Goal: Task Accomplishment & Management: Manage account settings

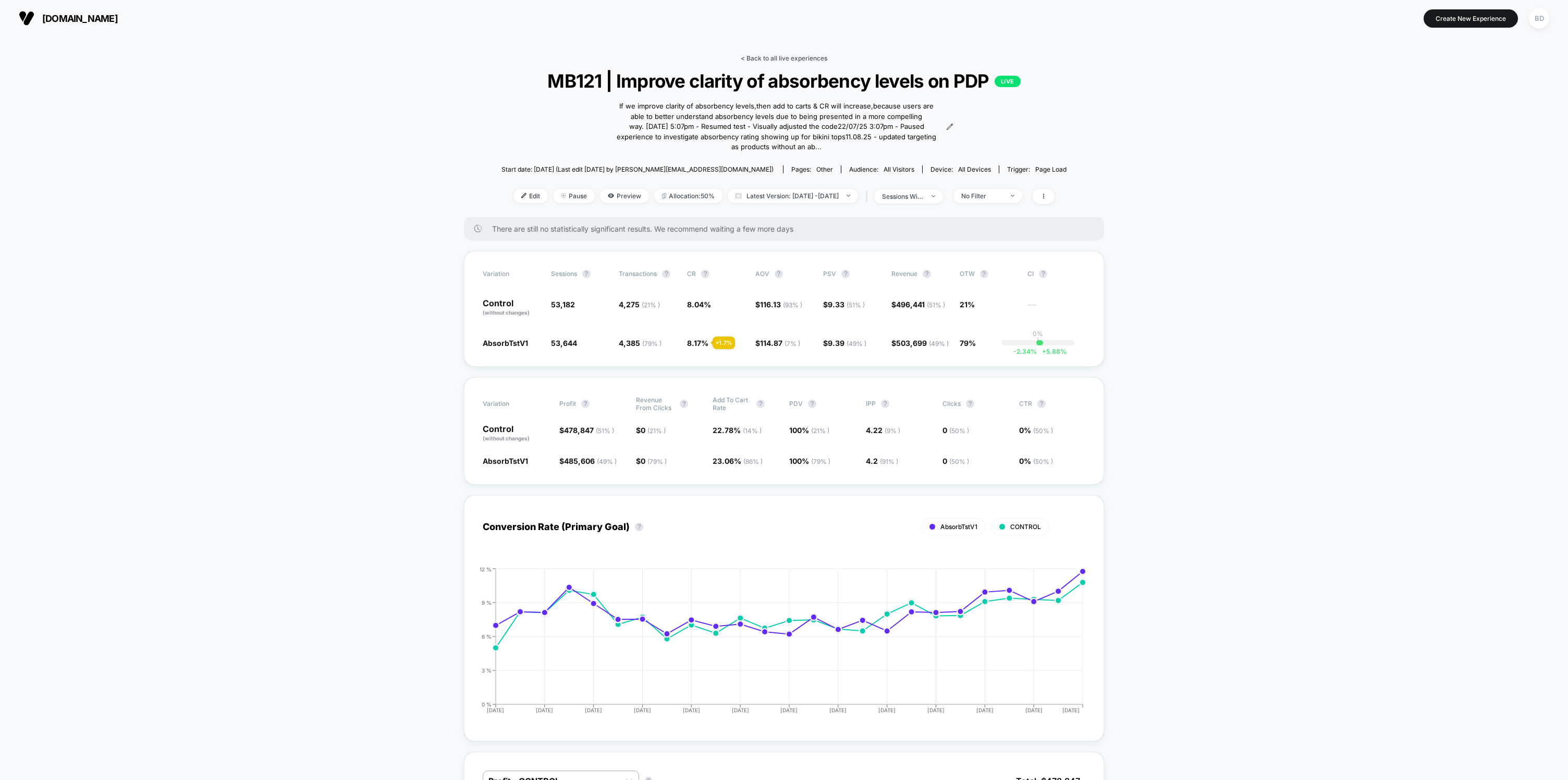
click at [799, 60] on link "< Back to all live experiences" at bounding box center [784, 58] width 86 height 8
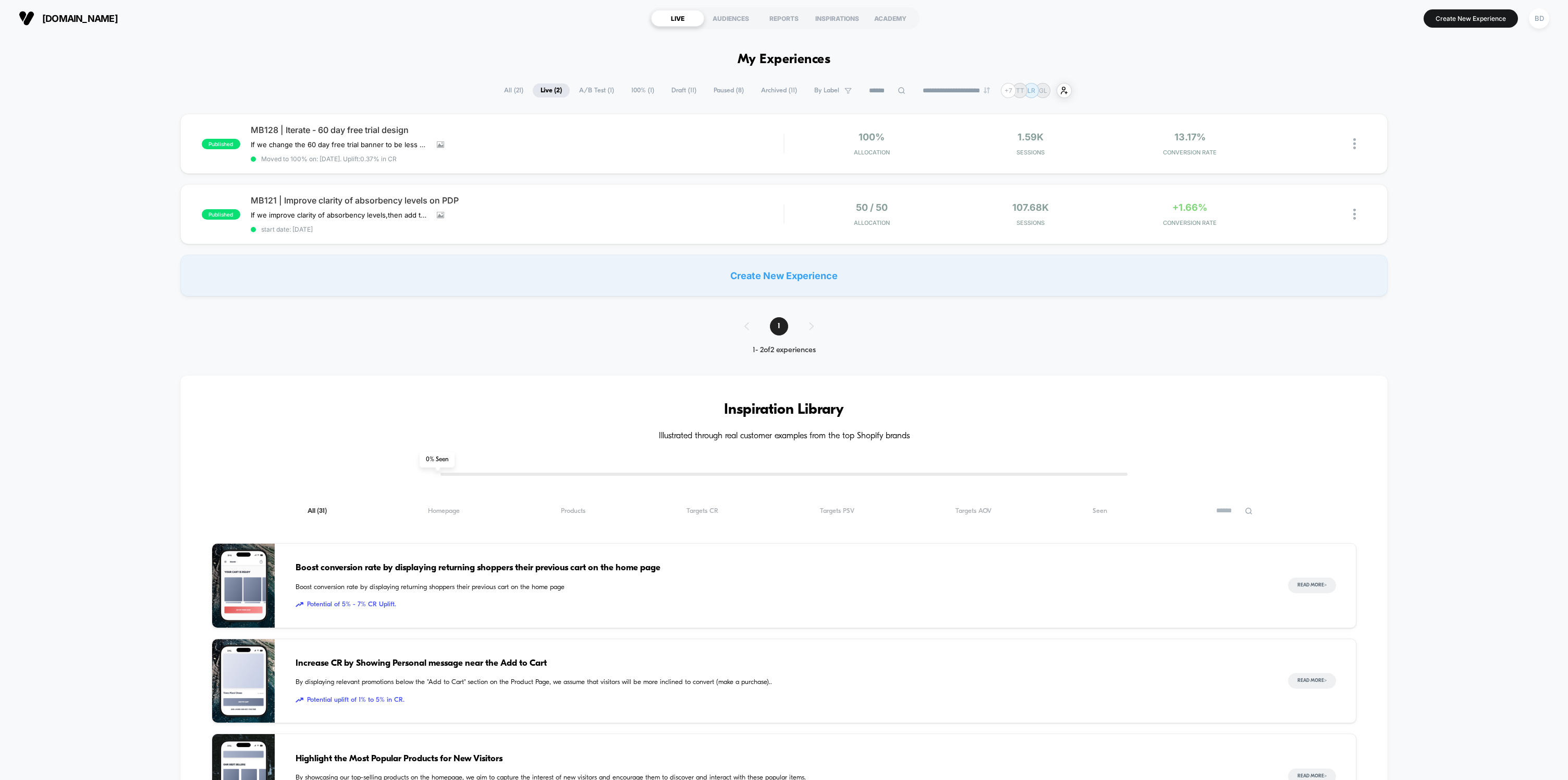
drag, startPoint x: 639, startPoint y: 88, endPoint x: 693, endPoint y: 88, distance: 54.0
click at [640, 88] on span "100% ( 1 )" at bounding box center [643, 90] width 38 height 14
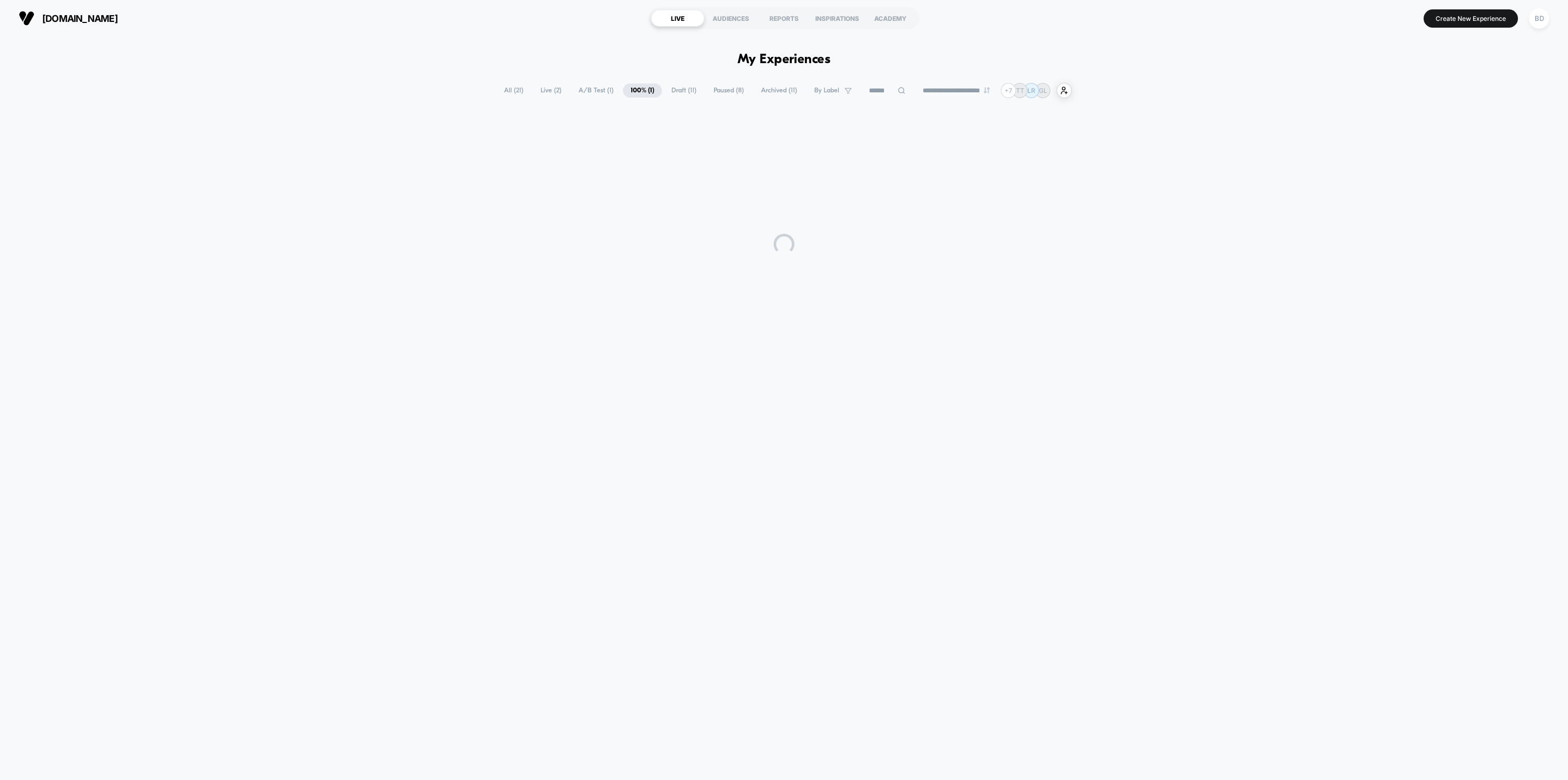
click at [693, 88] on span "Draft ( 11 )" at bounding box center [684, 90] width 40 height 14
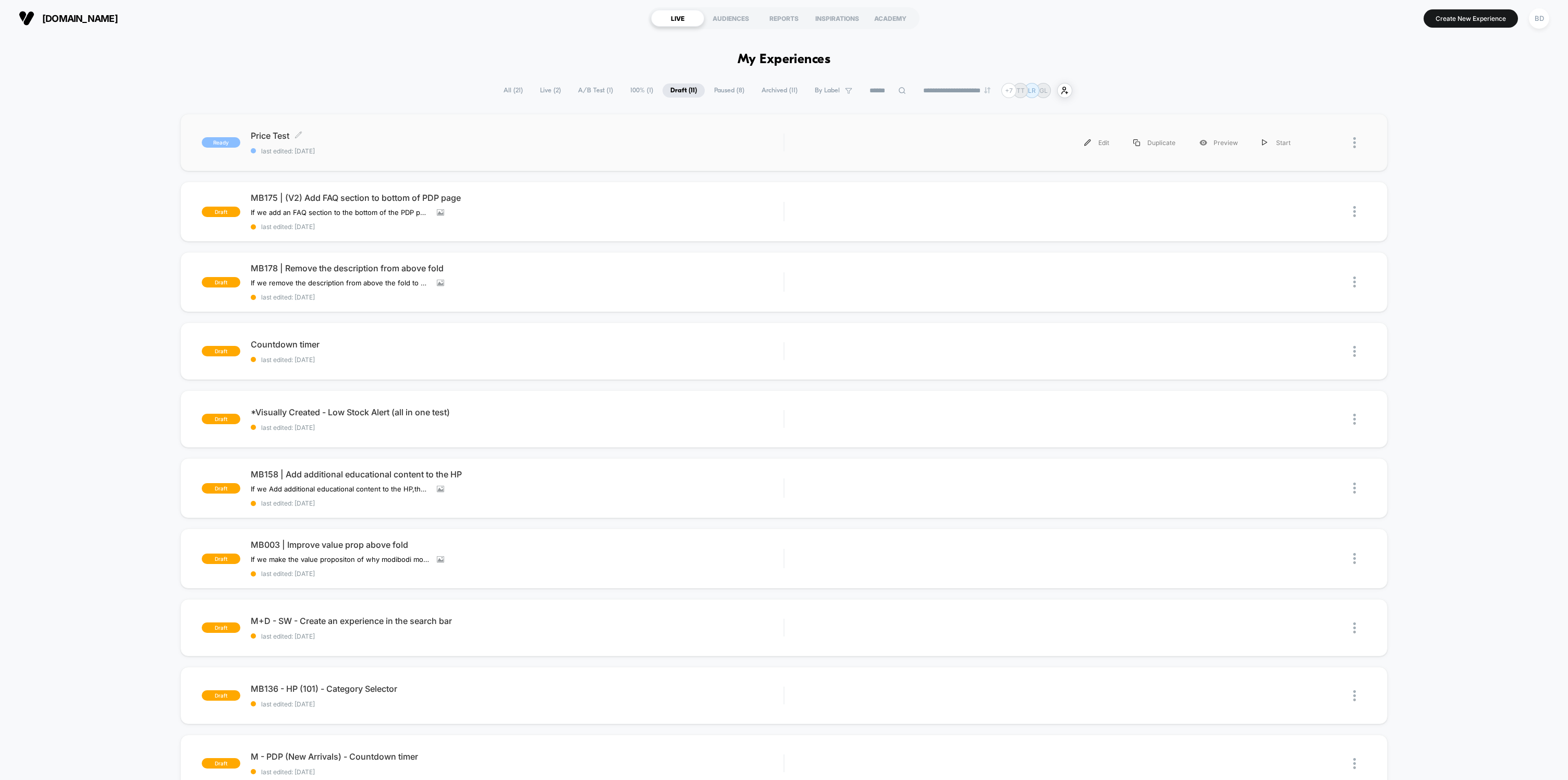
click at [290, 132] on span "Price Test Click to edit experience details" at bounding box center [517, 135] width 532 height 10
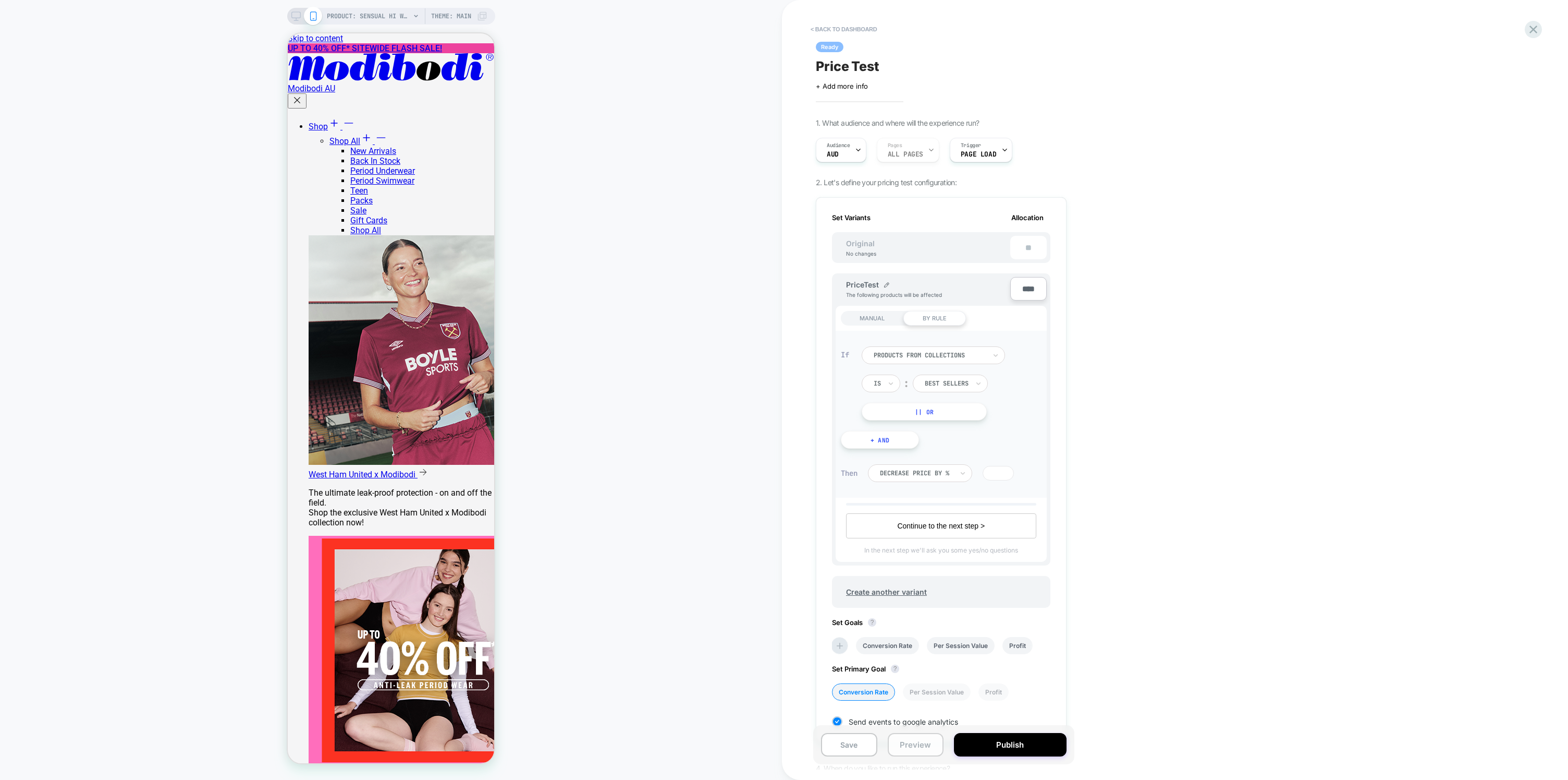
click at [917, 742] on button "Preview" at bounding box center [916, 744] width 56 height 23
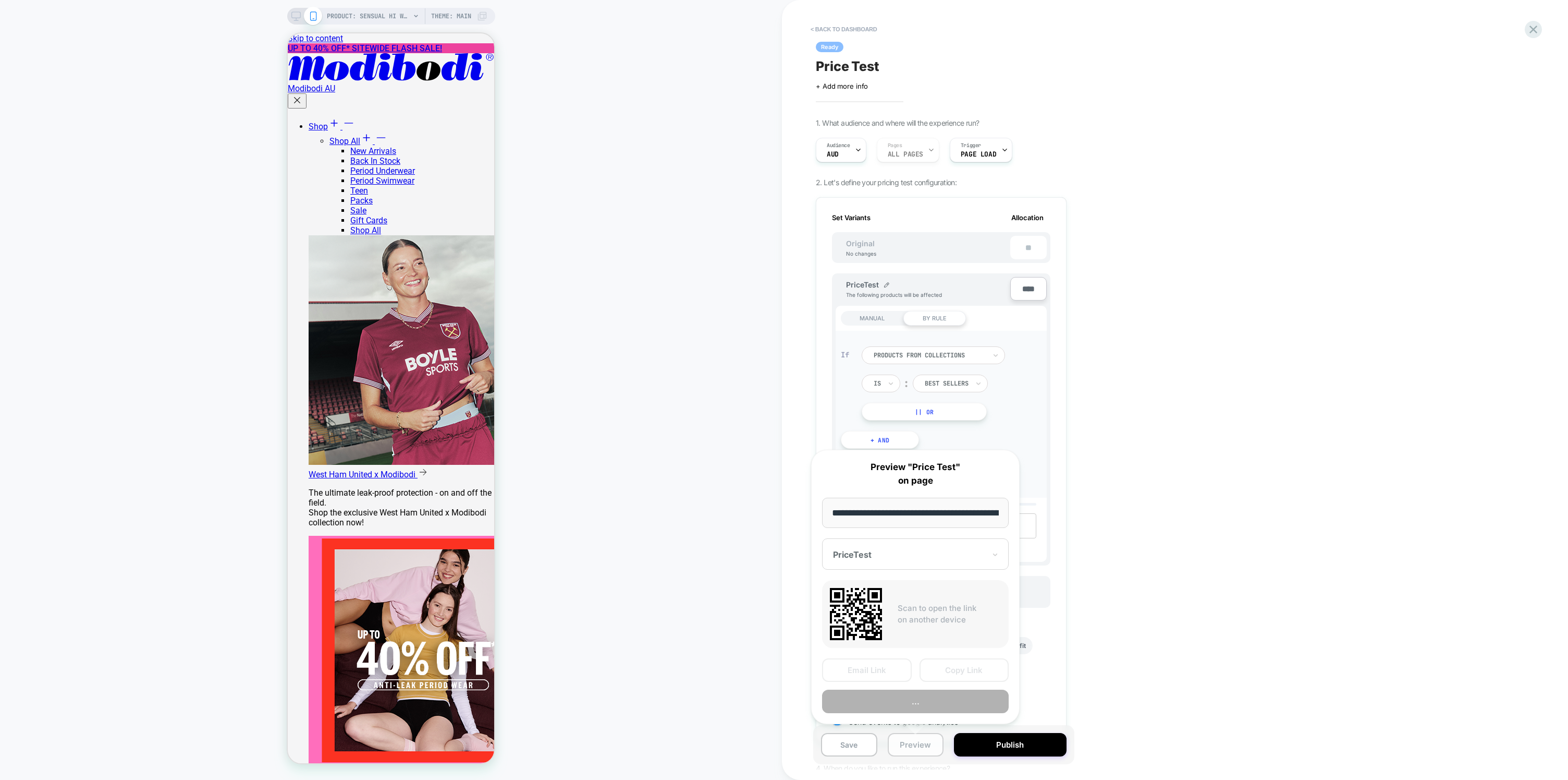
scroll to position [0, 229]
click at [898, 520] on input "**********" at bounding box center [915, 513] width 187 height 31
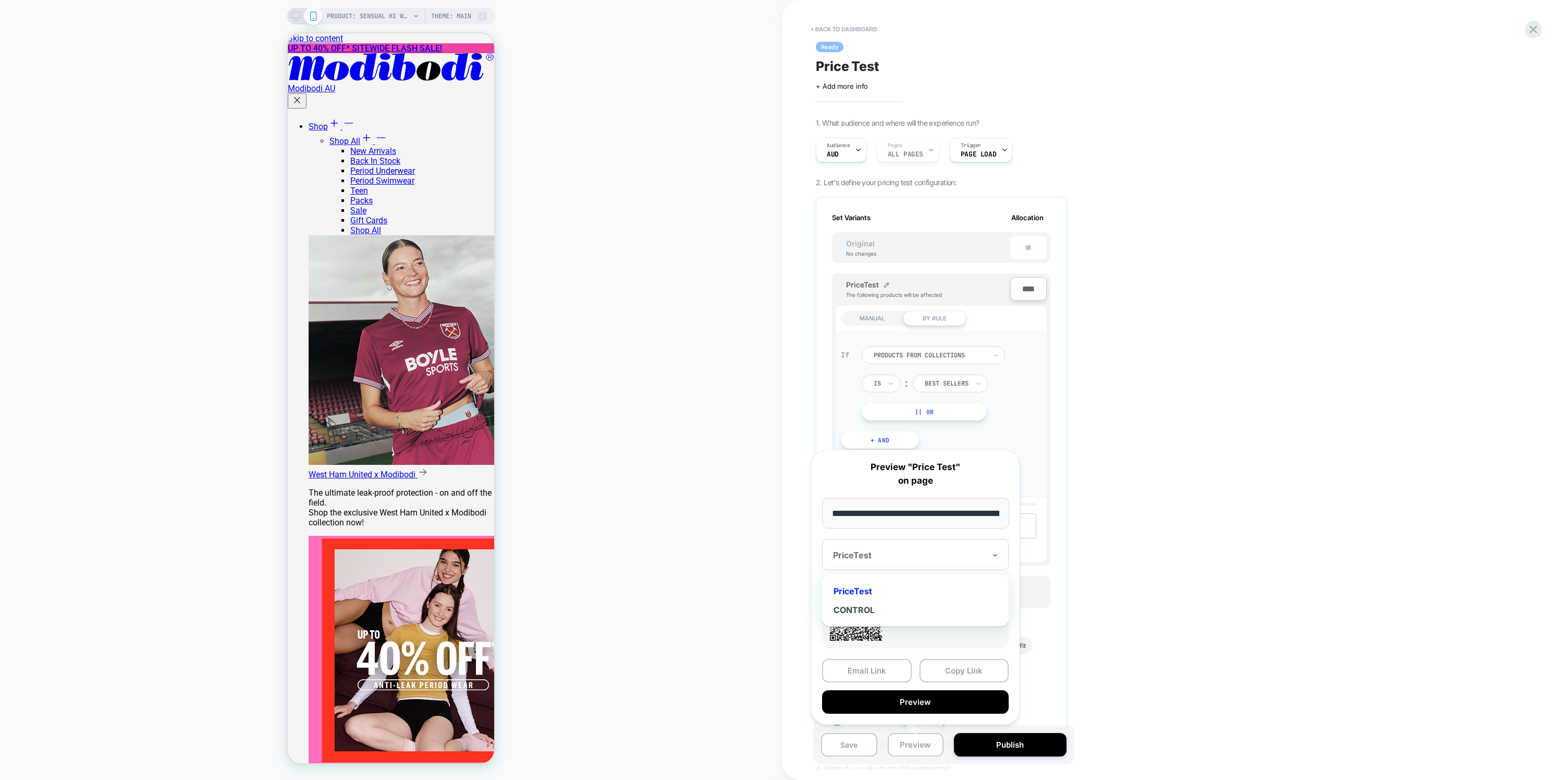
click at [916, 543] on div "PriceTest" at bounding box center [915, 555] width 187 height 32
click at [916, 606] on div "CONTROL" at bounding box center [915, 609] width 176 height 18
click at [918, 511] on input "**********" at bounding box center [915, 513] width 187 height 31
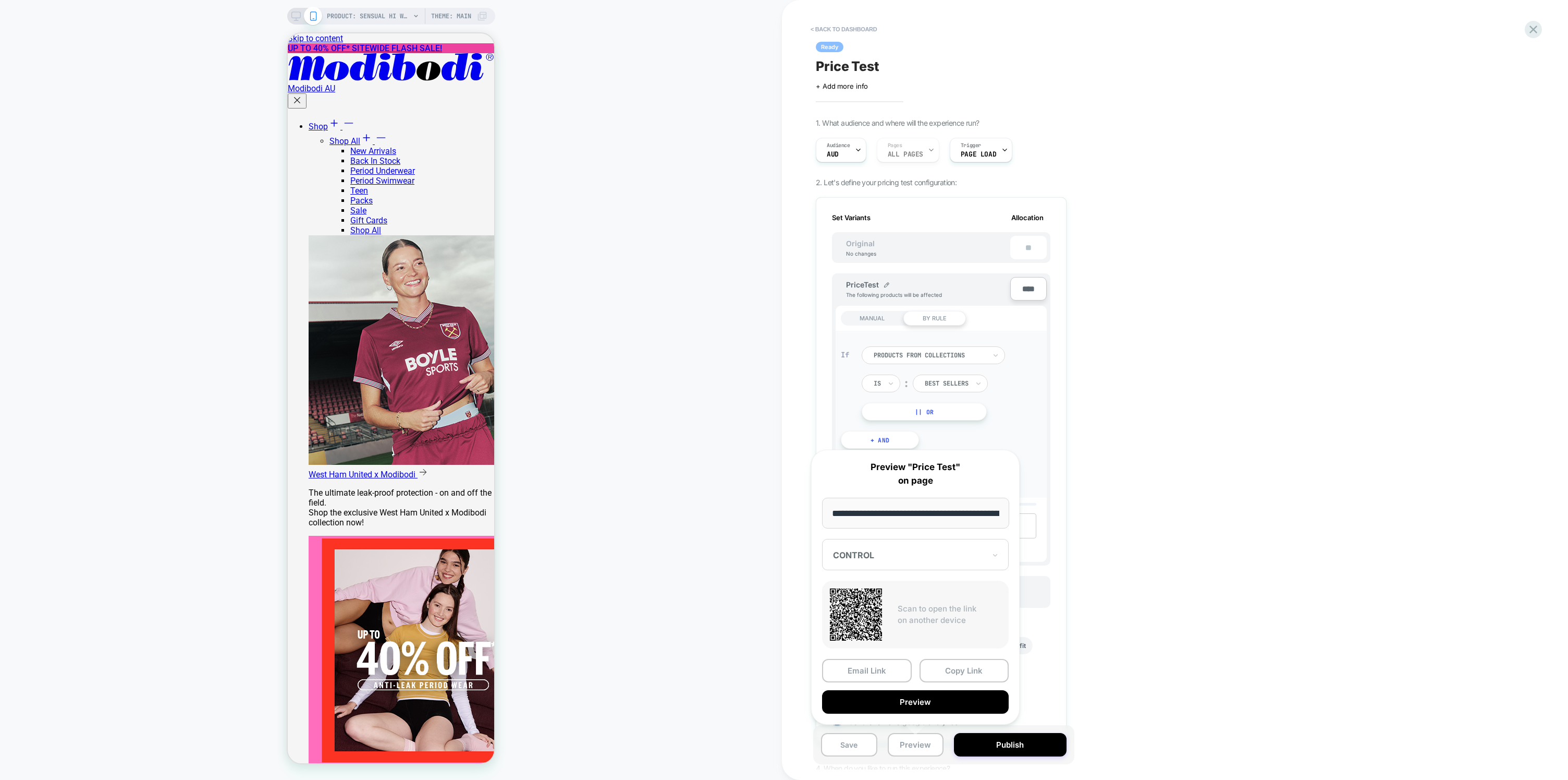
click at [1189, 462] on div "< back to dashboard Ready Price Test Click to edit experience details + Add mor…" at bounding box center [1012, 390] width 459 height 780
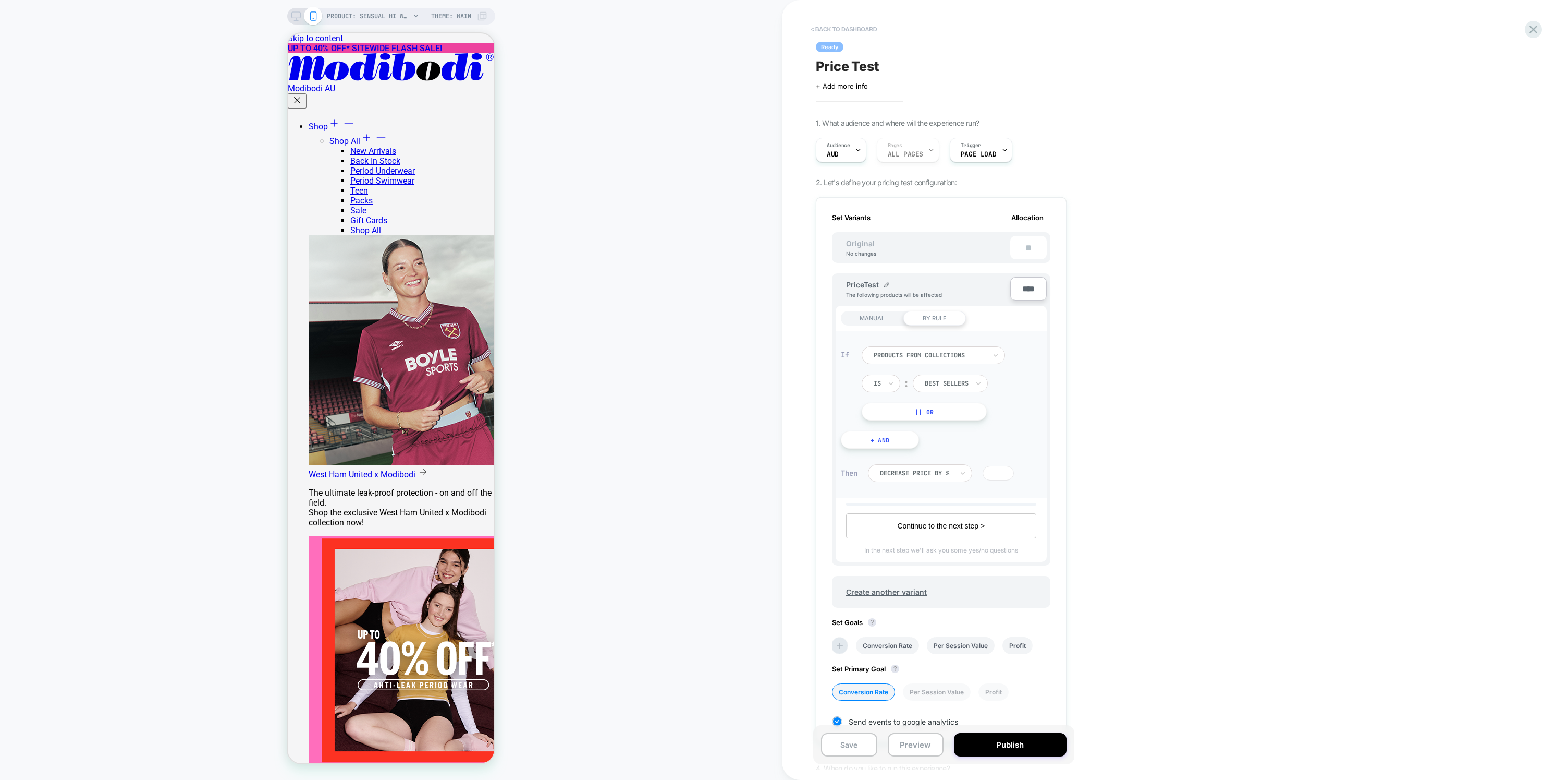
click at [848, 23] on button "< back to dashboard" at bounding box center [844, 29] width 77 height 16
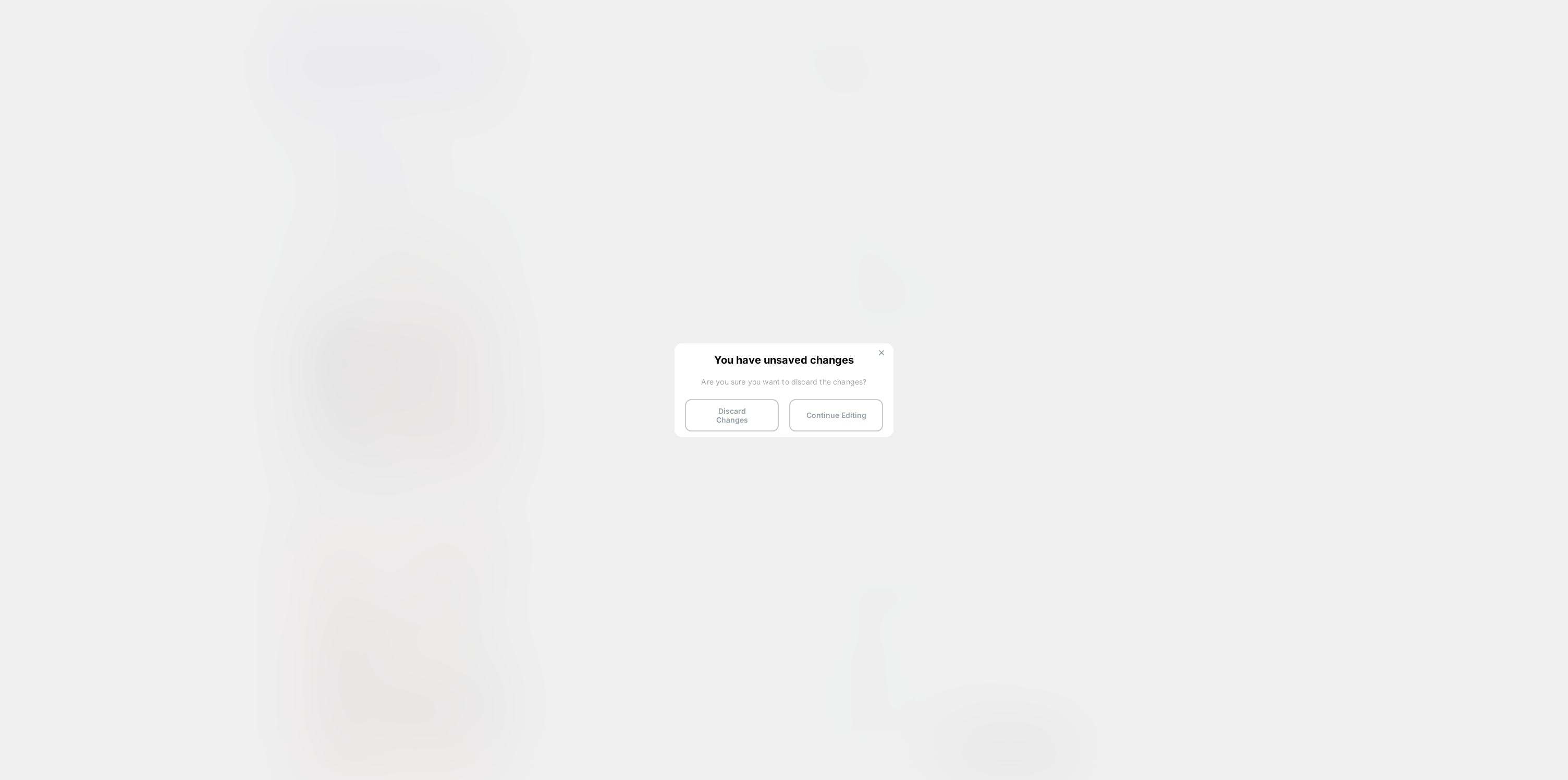
click at [879, 355] on button at bounding box center [882, 353] width 12 height 9
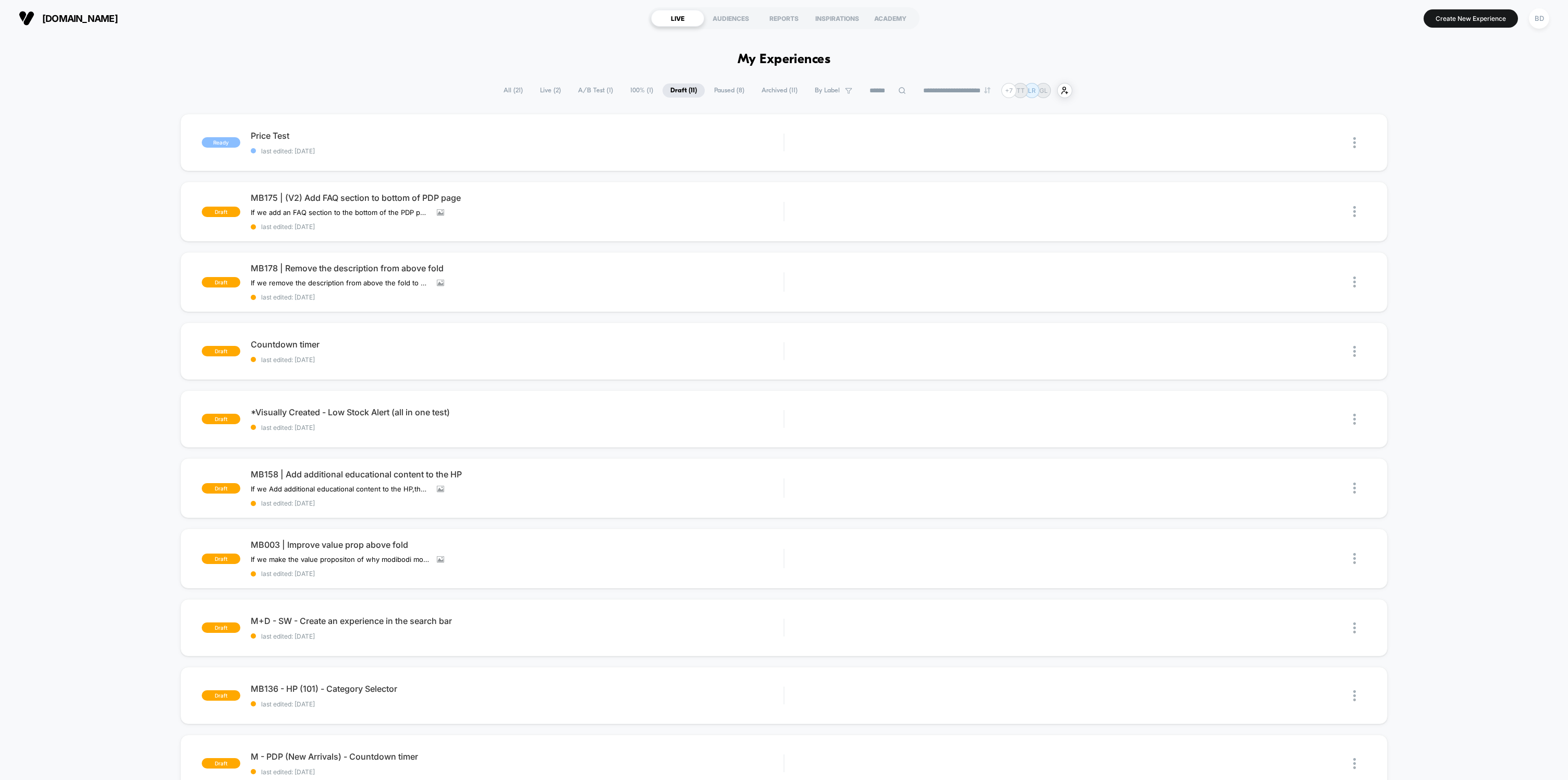
click at [508, 86] on span "All ( 21 )" at bounding box center [513, 90] width 35 height 14
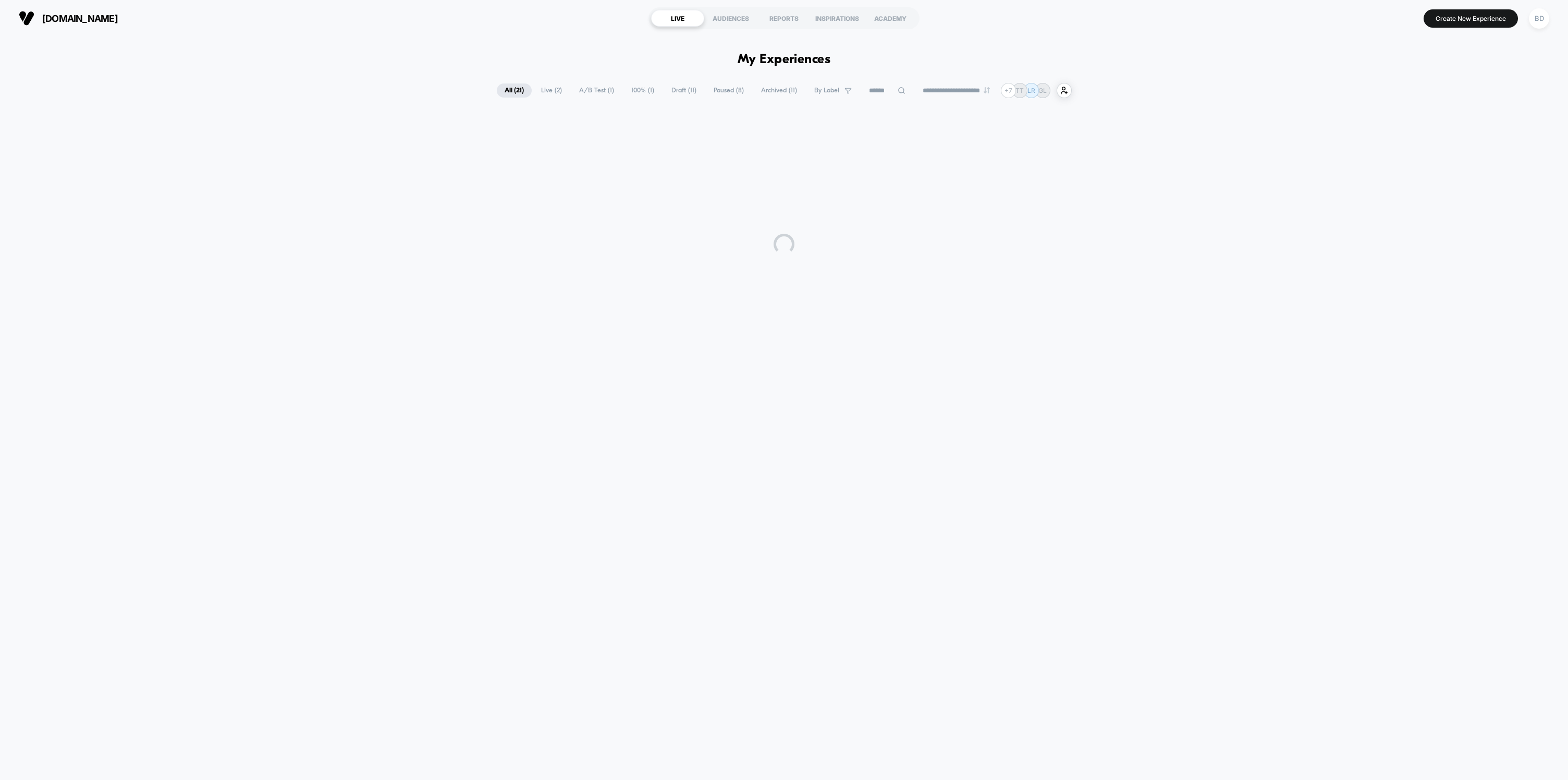
click at [546, 86] on span "Live ( 2 )" at bounding box center [551, 90] width 36 height 14
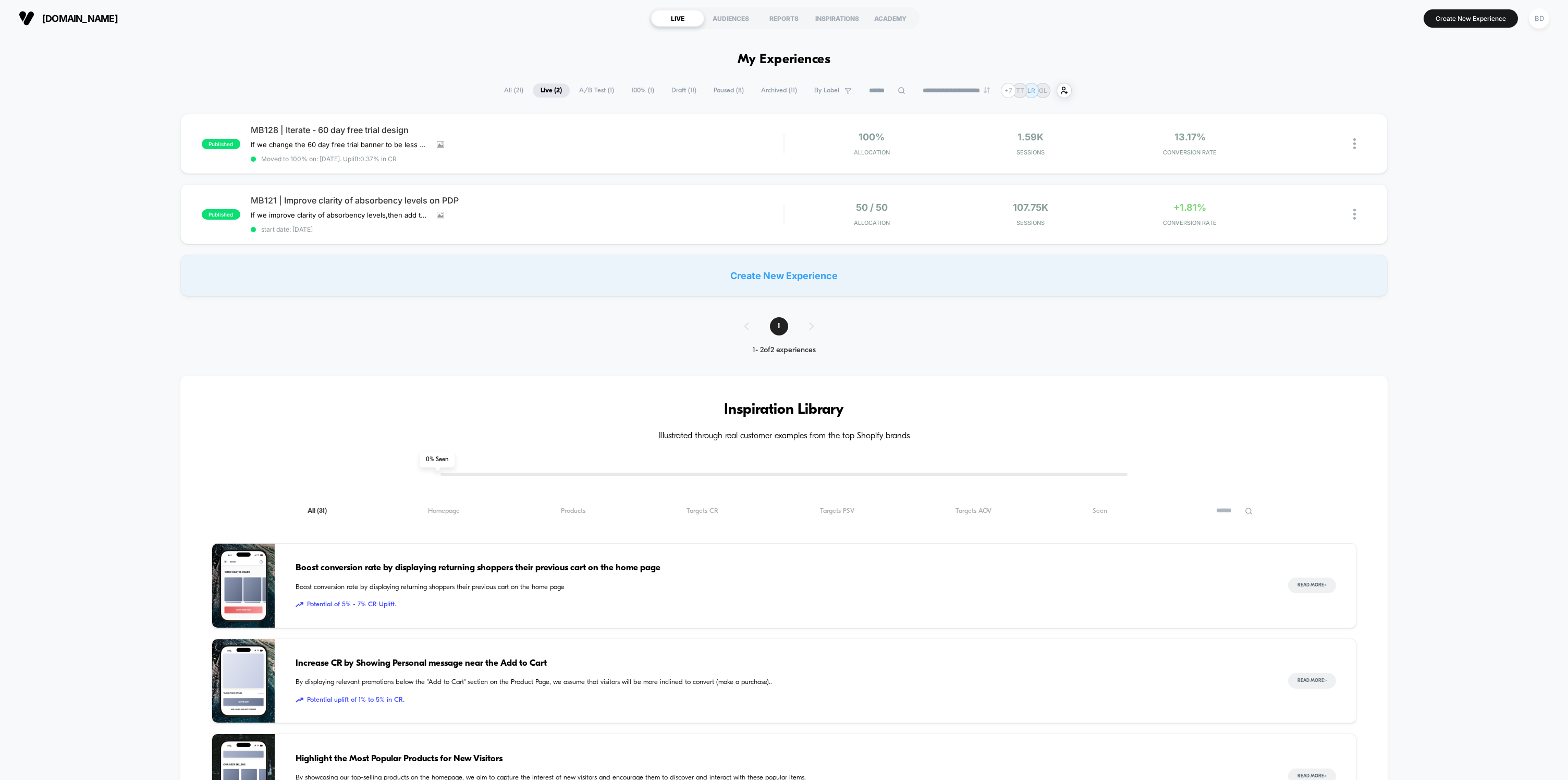
drag, startPoint x: 589, startPoint y: 88, endPoint x: 624, endPoint y: 88, distance: 35.0
click at [589, 88] on span "A/B Test ( 1 )" at bounding box center [597, 90] width 51 height 14
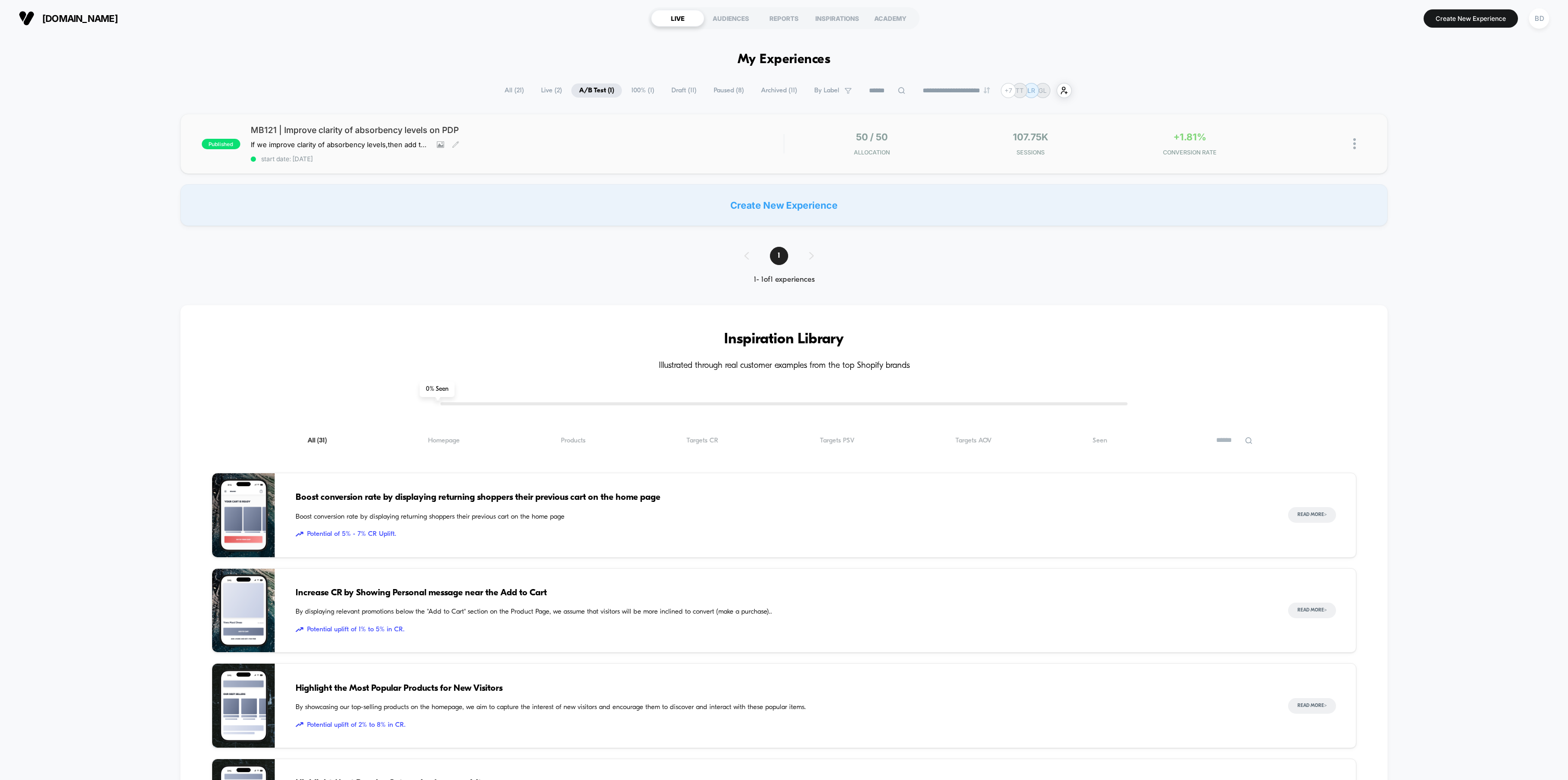
click at [433, 128] on span "MB121 | Improve clarity of absorbency levels on PDP" at bounding box center [517, 129] width 532 height 10
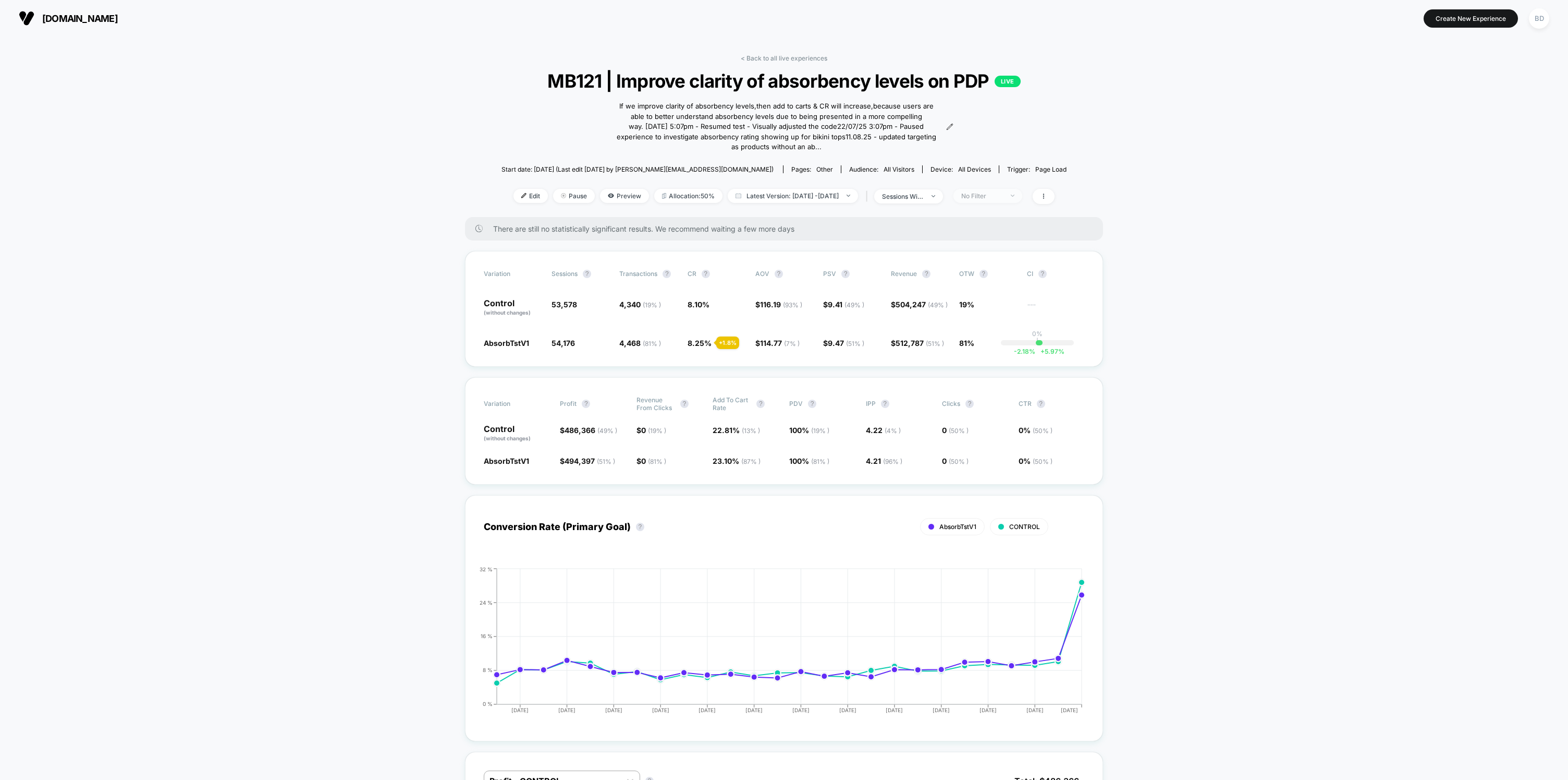
click at [1003, 194] on div "No Filter" at bounding box center [982, 195] width 42 height 8
drag, startPoint x: 1024, startPoint y: 198, endPoint x: 1019, endPoint y: 201, distance: 5.8
click at [1023, 198] on span "No Filter" at bounding box center [988, 196] width 69 height 14
click at [1003, 229] on div "Mobile Visitors ? Desktop Visitors ? Returning Visitors ? New Visitors ? No Fil…" at bounding box center [1003, 292] width 128 height 159
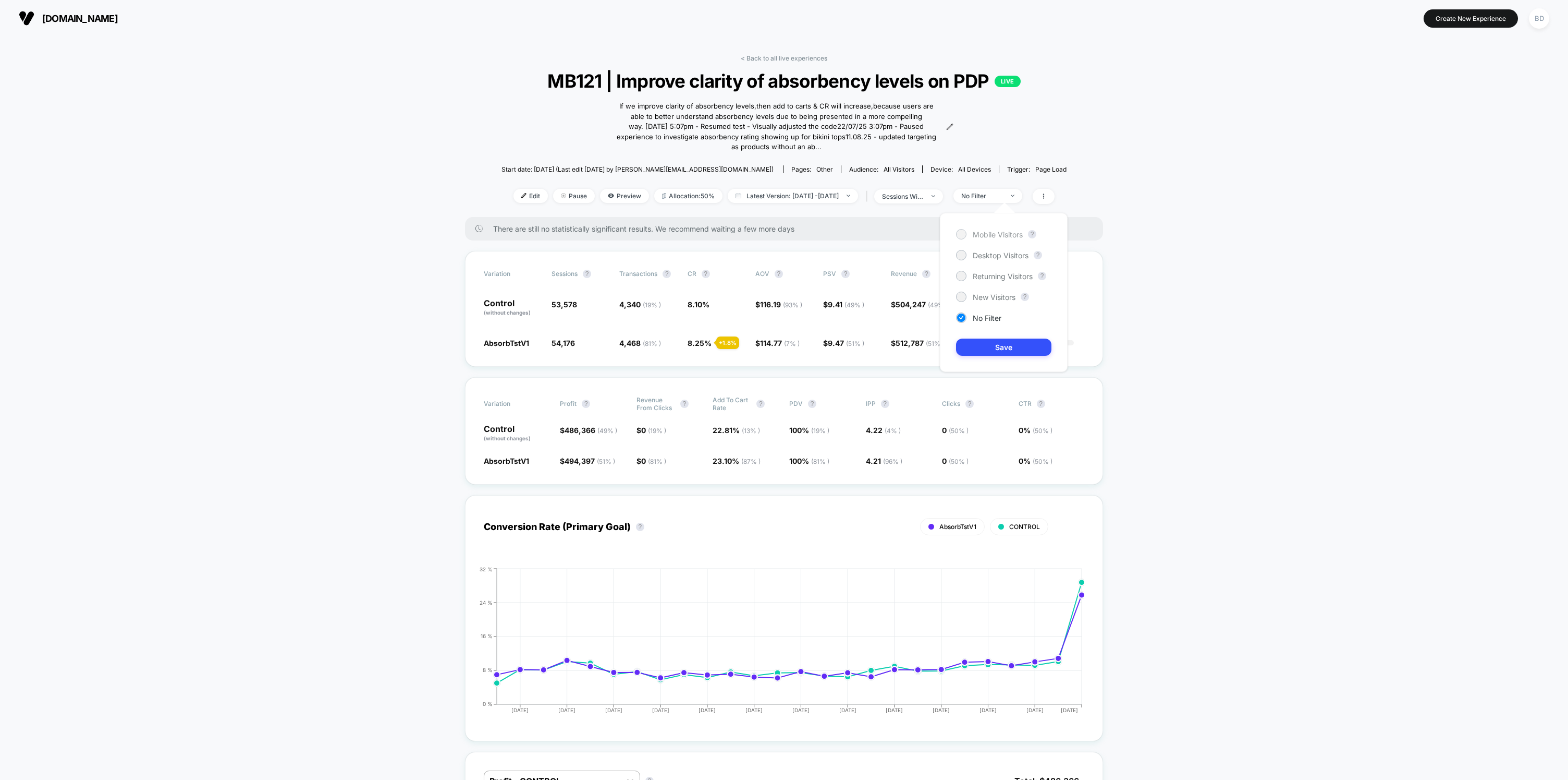
click at [1003, 232] on span "Mobile Visitors" at bounding box center [997, 234] width 50 height 9
click at [1017, 345] on button "Save" at bounding box center [1003, 347] width 95 height 17
click at [1003, 198] on div "Mobile" at bounding box center [982, 195] width 42 height 8
click at [1010, 254] on span "Desktop Visitors" at bounding box center [1000, 255] width 55 height 9
click at [995, 350] on button "Save" at bounding box center [1003, 347] width 95 height 17
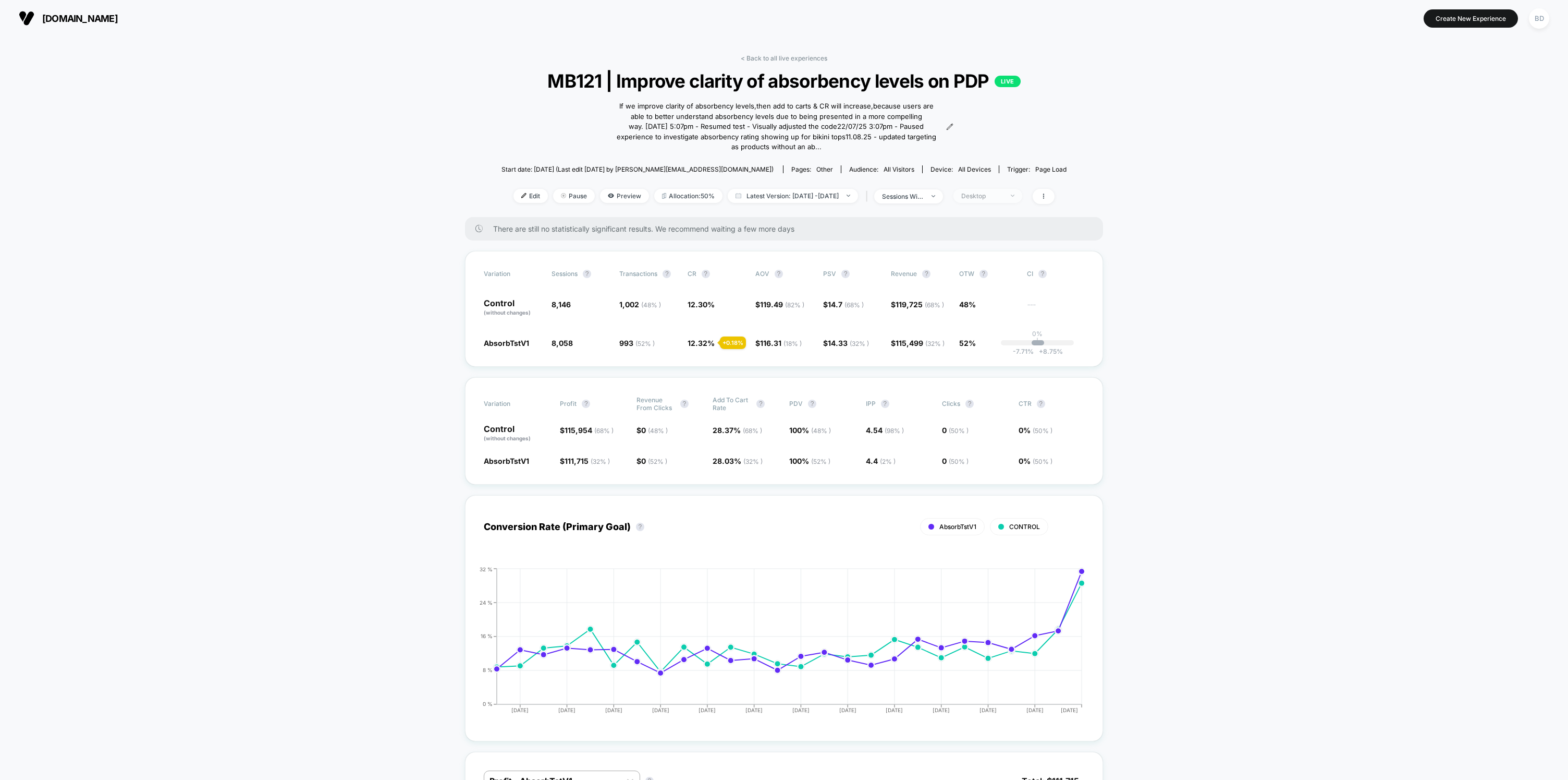
click at [1003, 196] on div "Desktop" at bounding box center [982, 195] width 42 height 8
click at [1003, 194] on div "Desktop" at bounding box center [982, 195] width 42 height 8
click at [1003, 236] on span "Mobile Visitors" at bounding box center [997, 234] width 50 height 9
click at [1021, 348] on button "Save" at bounding box center [1003, 347] width 95 height 17
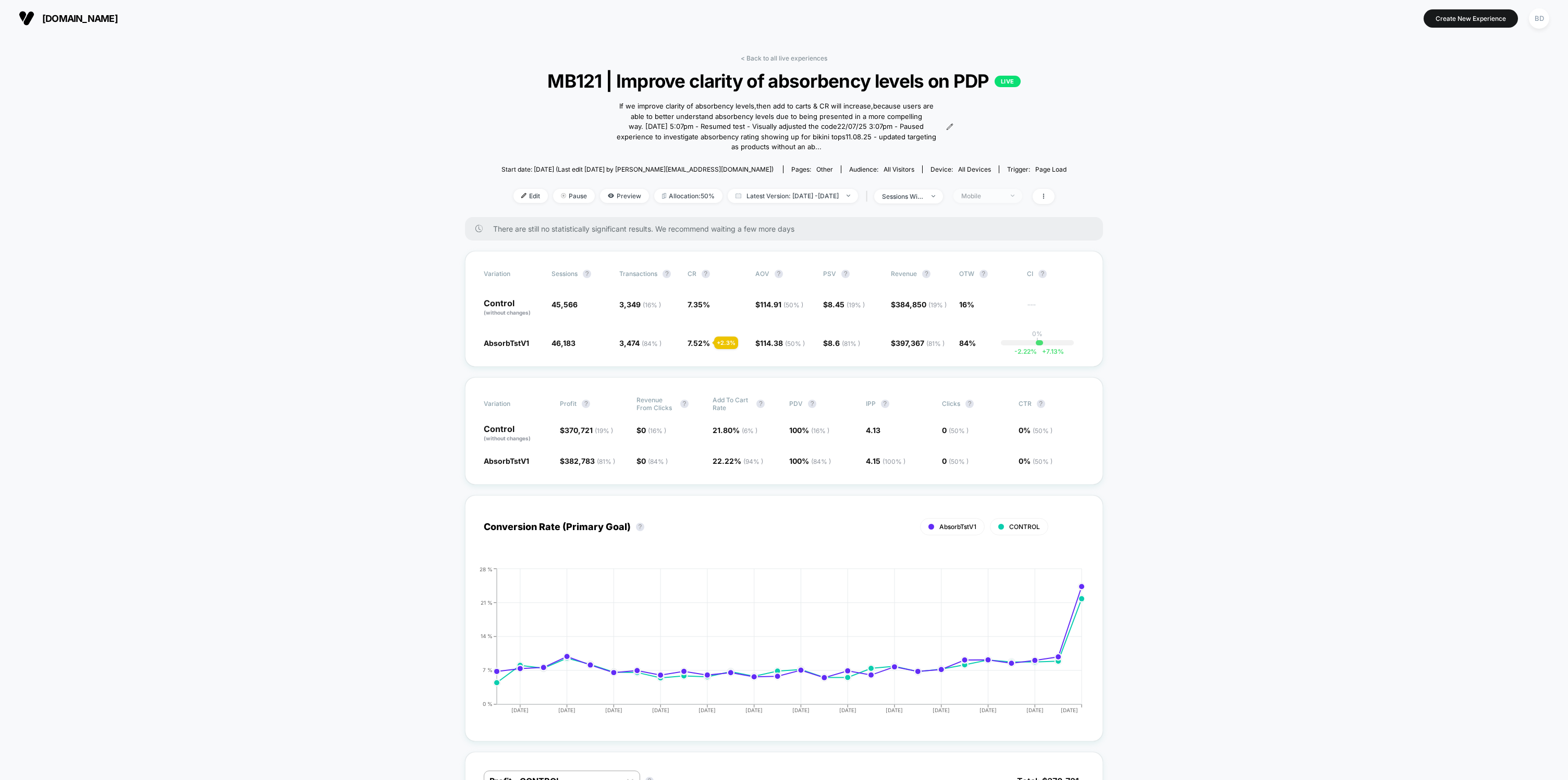
click at [1014, 199] on span "Mobile" at bounding box center [988, 196] width 69 height 14
click at [999, 276] on span "Returning Visitors" at bounding box center [1003, 276] width 60 height 9
drag, startPoint x: 1031, startPoint y: 343, endPoint x: 1023, endPoint y: 234, distance: 109.3
click at [1031, 343] on button "Save" at bounding box center [1003, 347] width 95 height 17
click at [1003, 199] on div "Returning Visitors" at bounding box center [982, 195] width 42 height 8
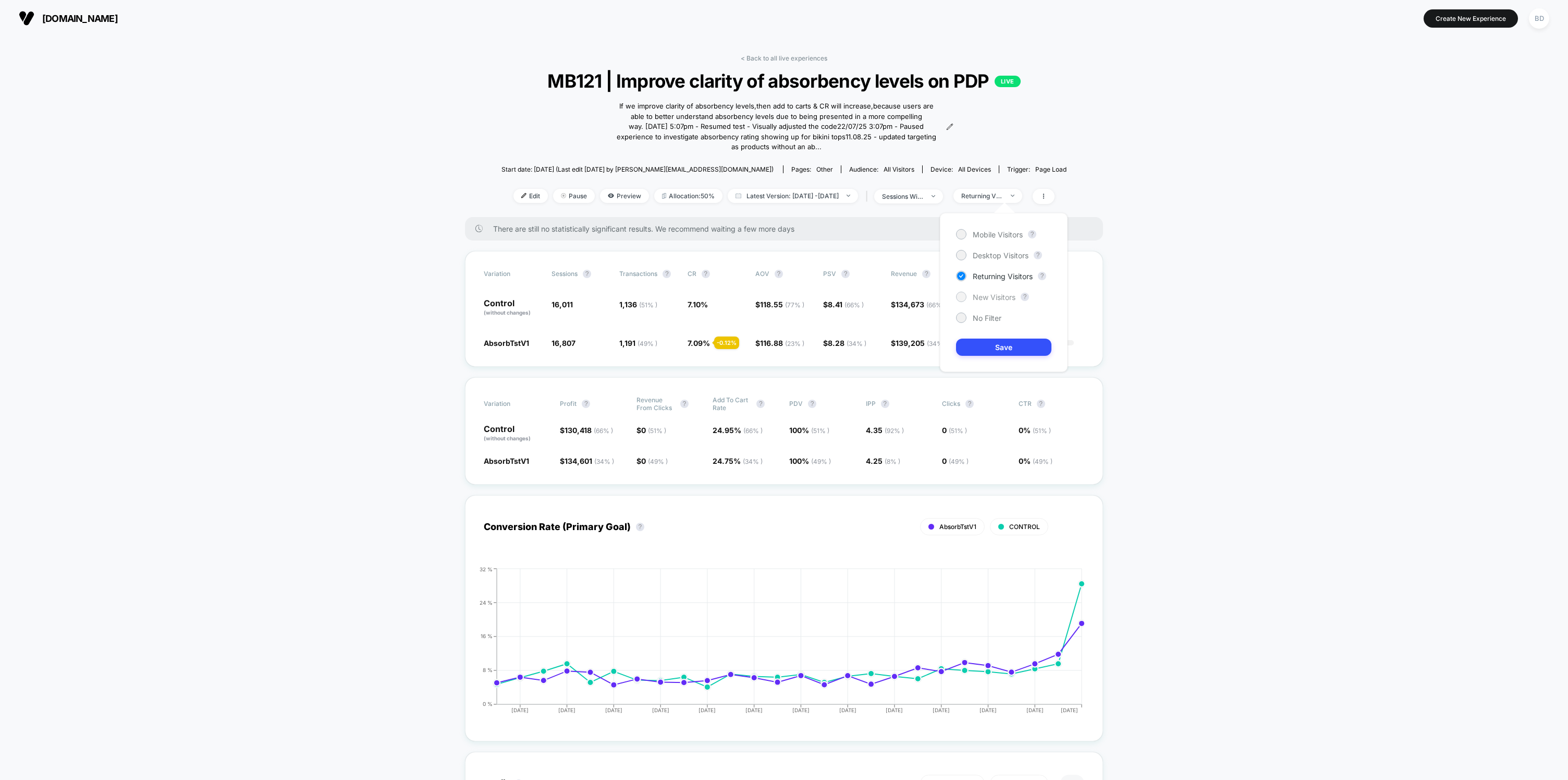
click at [1000, 292] on span "New Visitors" at bounding box center [994, 297] width 42 height 9
click at [1008, 347] on button "Save" at bounding box center [1003, 347] width 95 height 17
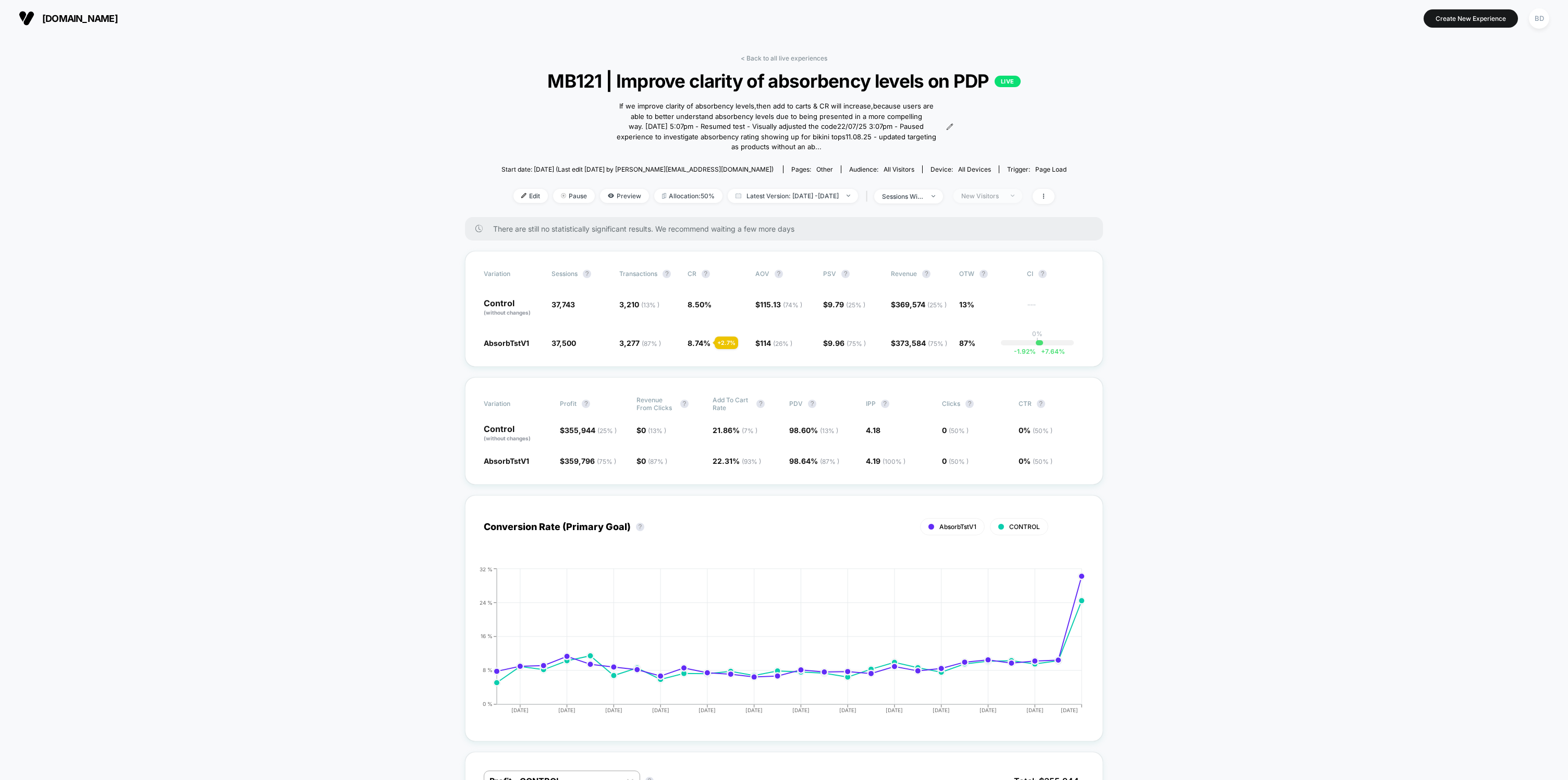
click at [1003, 197] on div "New Visitors" at bounding box center [982, 195] width 42 height 8
click at [993, 314] on span "No Filter" at bounding box center [987, 318] width 29 height 9
click at [999, 349] on button "Save" at bounding box center [1003, 347] width 95 height 17
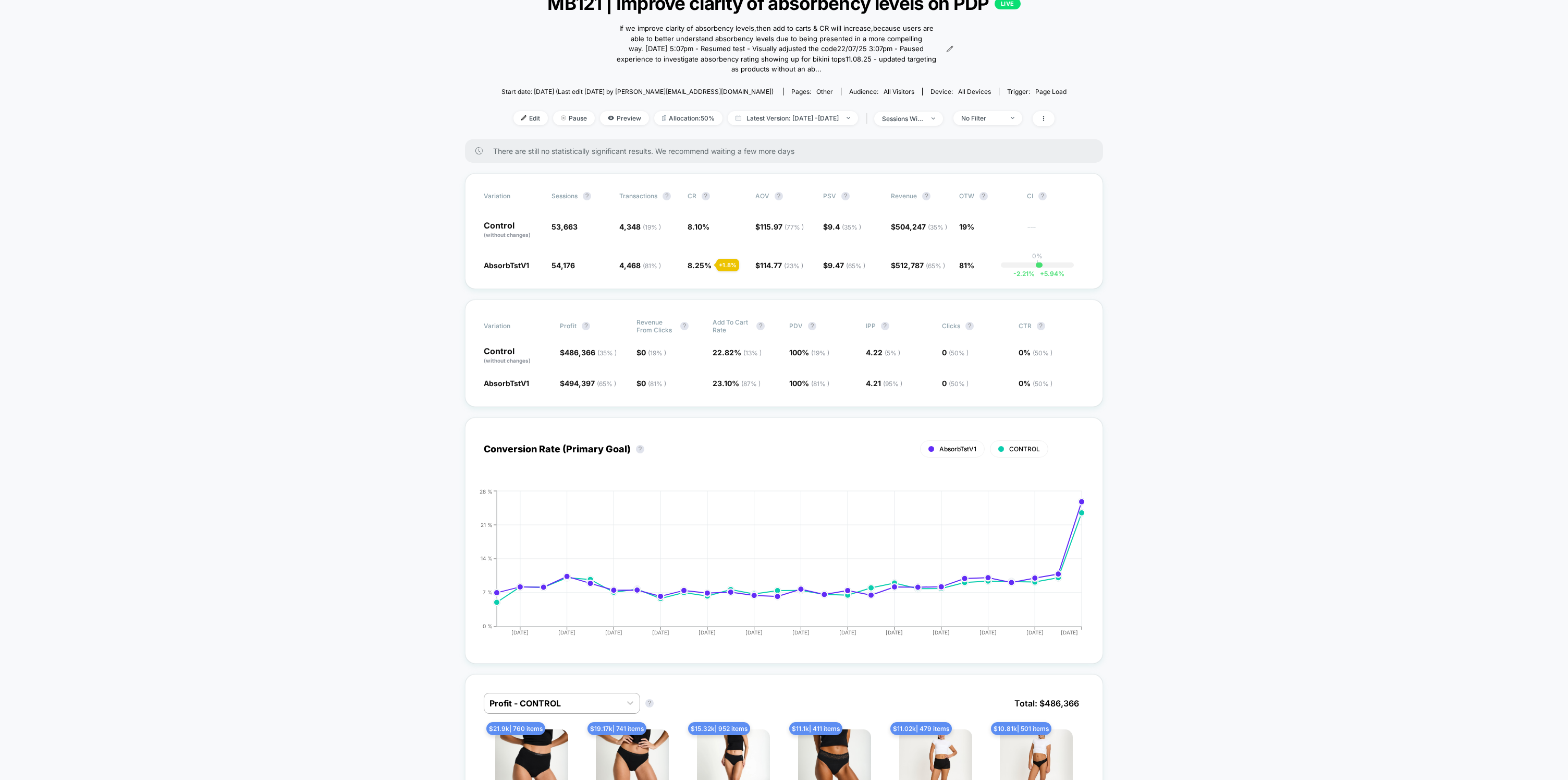
scroll to position [104, 0]
